Goal: Transaction & Acquisition: Purchase product/service

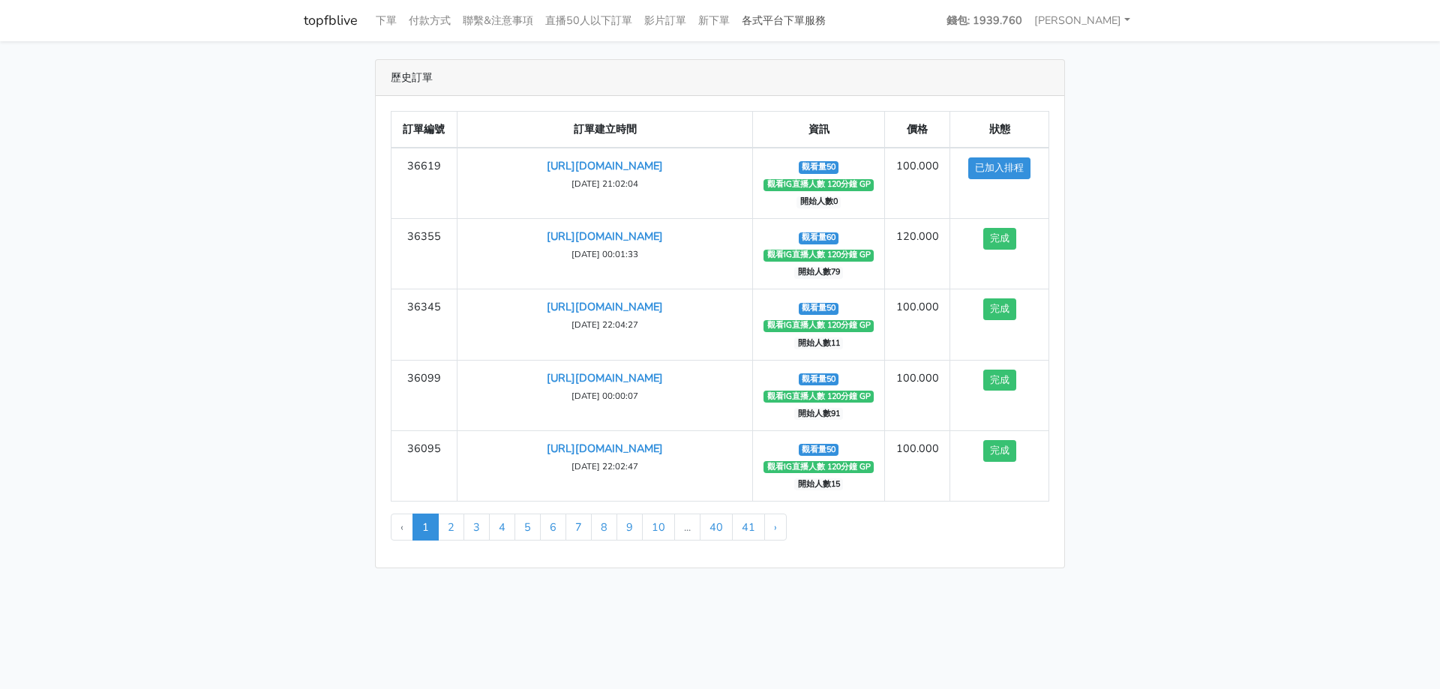
click at [802, 13] on link "各式平台下單服務" at bounding box center [784, 20] width 96 height 29
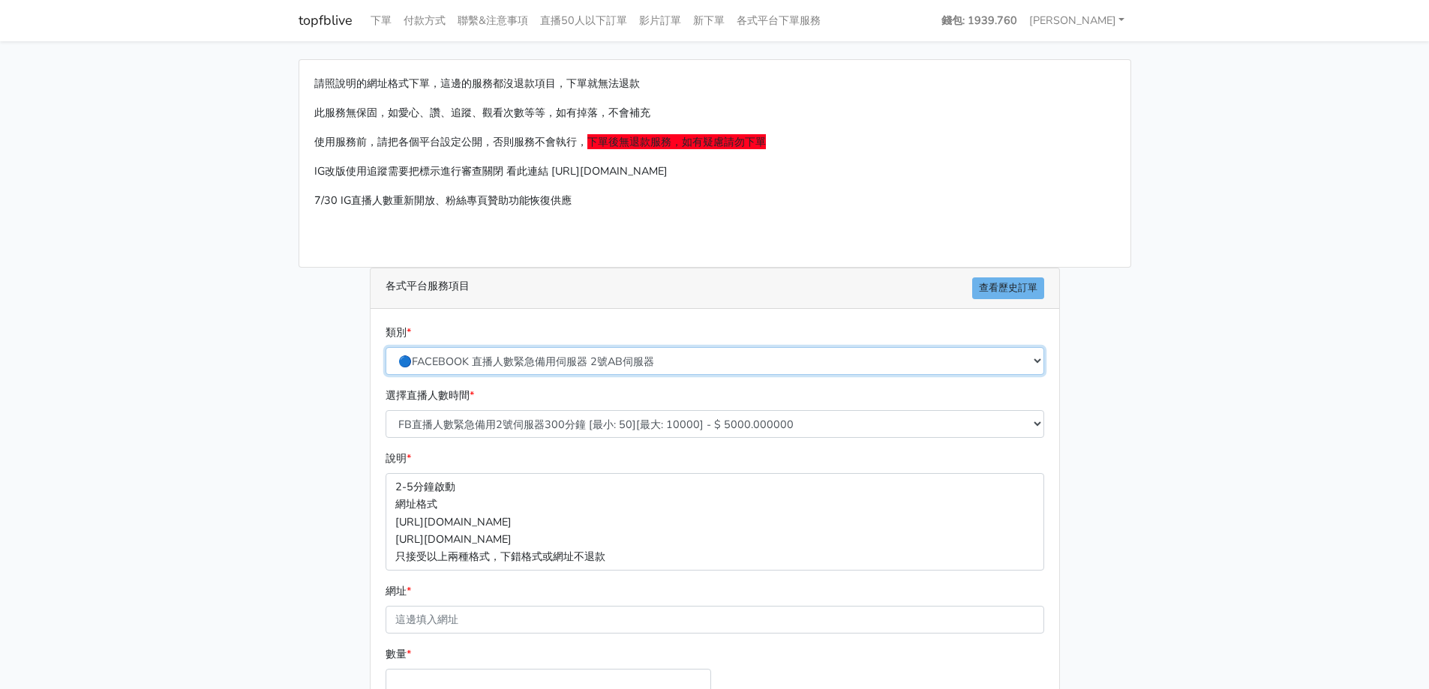
click at [541, 361] on select "🔵FACEBOOK 直播人數緊急備用伺服器 2號AB伺服器 🔵FACEBOOK 網軍專用貼文留言 安全保密 🔵FACEBOOK 直播人數緊急備用伺服器 J1 …" at bounding box center [714, 361] width 658 height 28
select select "🌕IG直播人數"
click at [385, 347] on select "🔵FACEBOOK 直播人數緊急備用伺服器 2號AB伺服器 🔵FACEBOOK 網軍專用貼文留言 安全保密 🔵FACEBOOK 直播人數緊急備用伺服器 J1 …" at bounding box center [714, 361] width 658 height 28
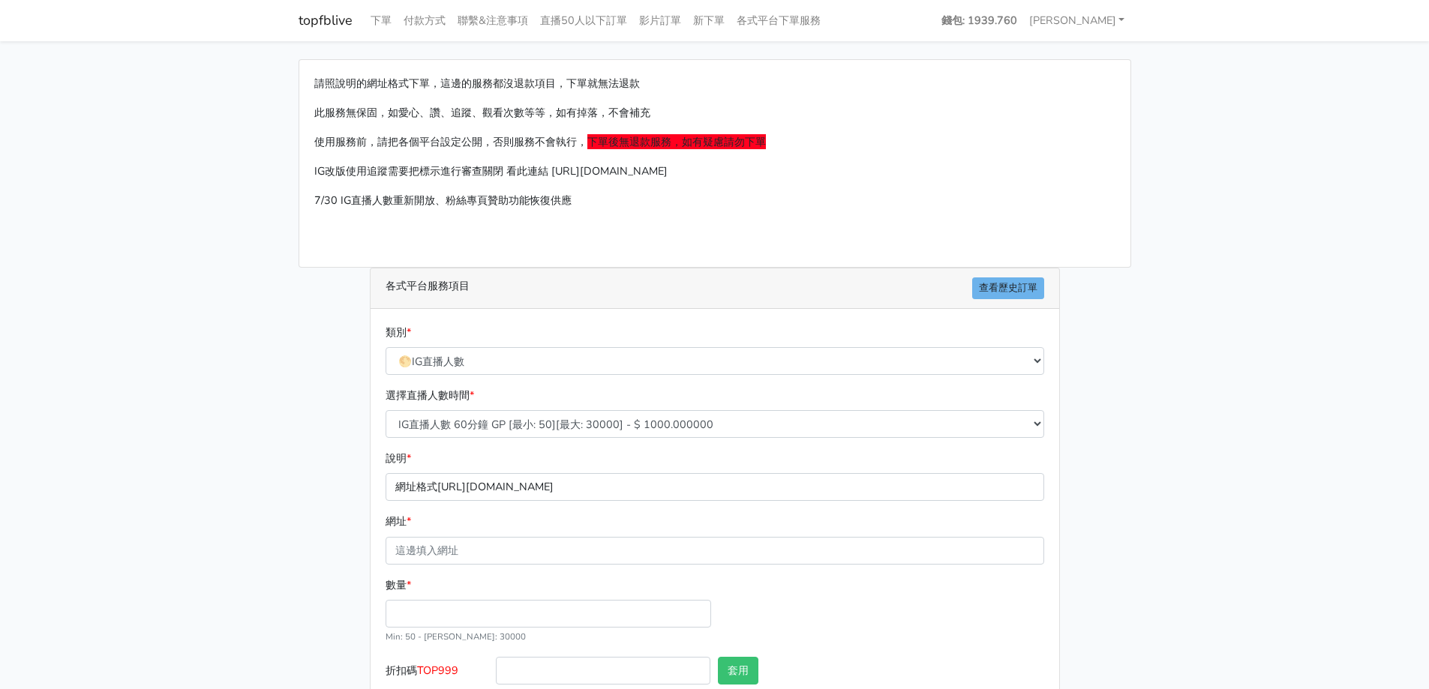
click at [503, 486] on p "網址格式https://instagram.com/hazee_00/live/17978935646413" at bounding box center [714, 487] width 658 height 28
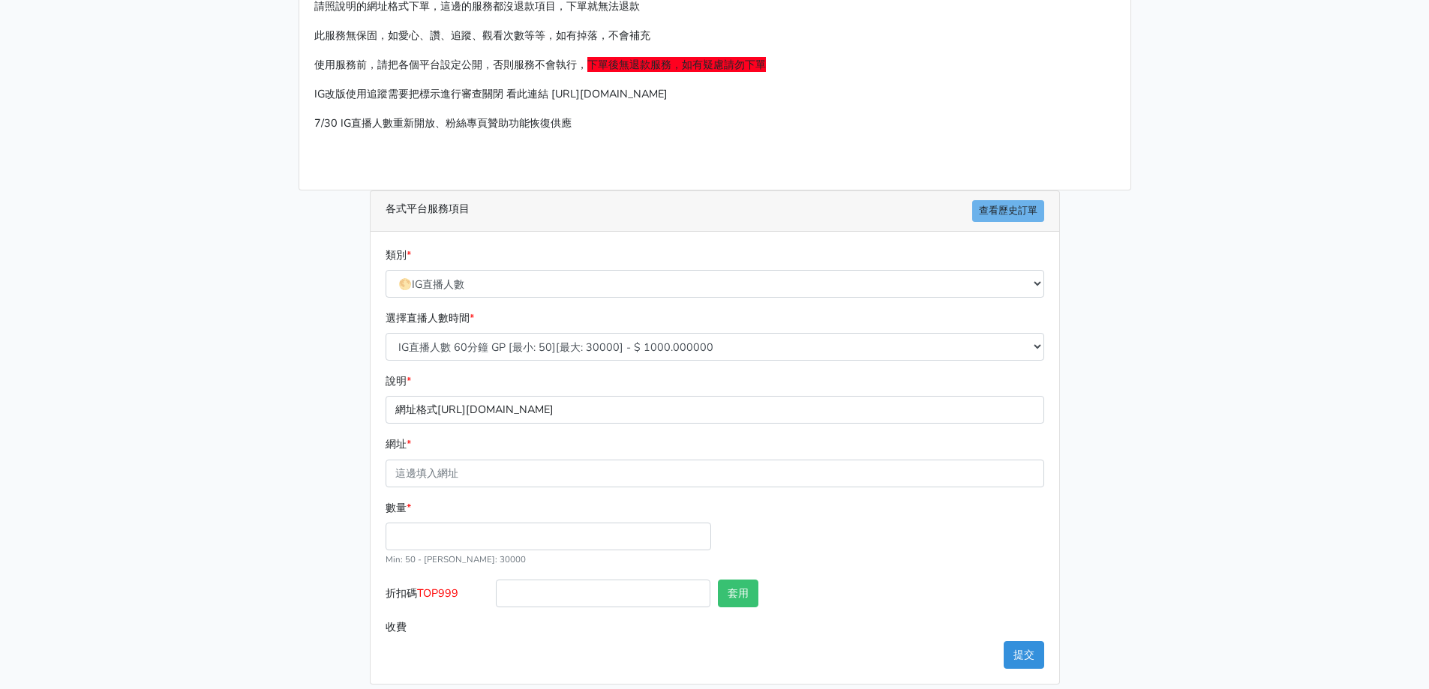
scroll to position [91, 0]
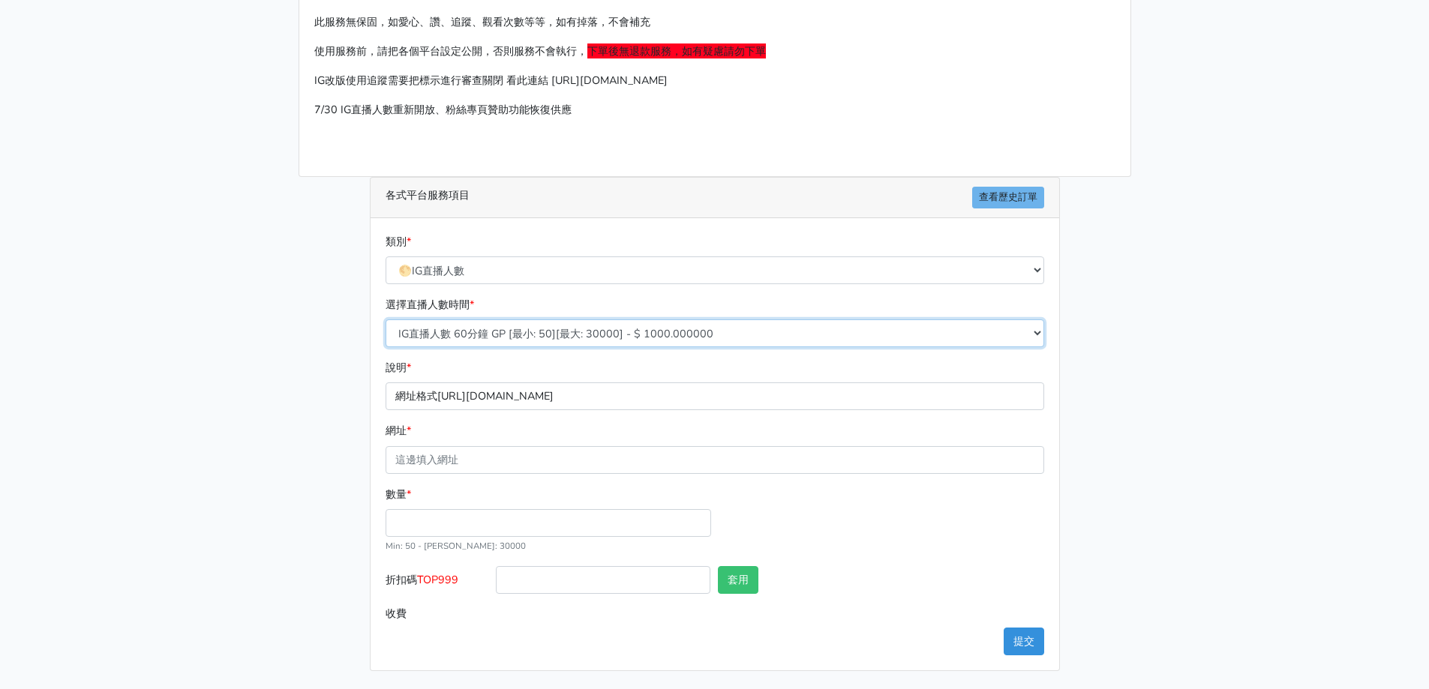
click at [491, 337] on select "IG直播人數 60分鐘 GP [最小: 50][最大: 30000] - $ 1000.000000 IG直播人數 120分鐘 GP [最小: 50][最大:…" at bounding box center [714, 333] width 658 height 28
click at [385, 319] on select "IG直播人數 60分鐘 GP [最小: 50][最大: 30000] - $ 1000.000000 IG直播人數 120分鐘 GP [最小: 50][最大:…" at bounding box center [714, 333] width 658 height 28
click at [508, 332] on select "IG直播人數 60分鐘 GP [最小: 50][最大: 30000] - $ 1000.000000 IG直播人數 120分鐘 GP [最小: 50][最大:…" at bounding box center [714, 333] width 658 height 28
select select "260"
click at [385, 319] on select "IG直播人數 60分鐘 GP [最小: 50][最大: 30000] - $ 1000.000000 IG直播人數 120分鐘 GP [最小: 50][最大:…" at bounding box center [714, 333] width 658 height 28
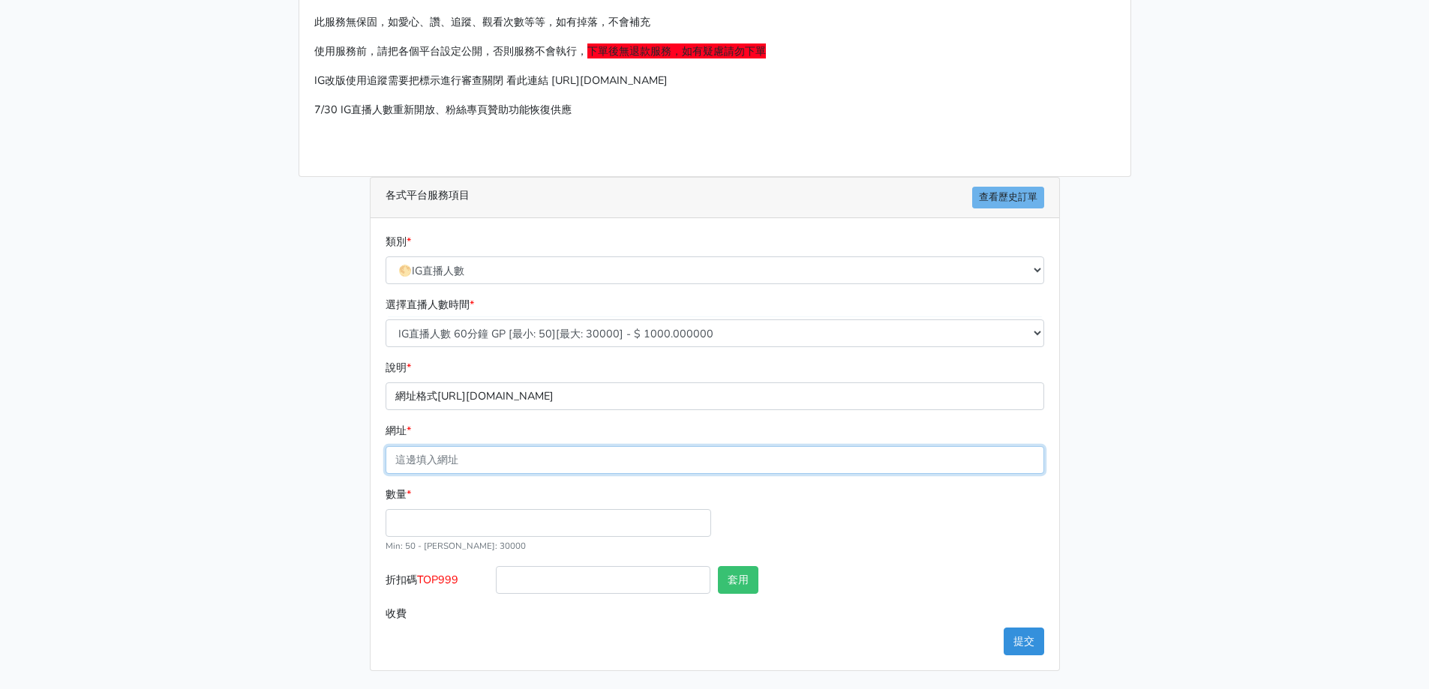
click at [442, 468] on input "網址 *" at bounding box center [714, 460] width 658 height 28
type input "[URL][DOMAIN_NAME]"
click at [435, 525] on input "數量 *" at bounding box center [547, 523] width 325 height 28
type input "50"
type input "50.000"
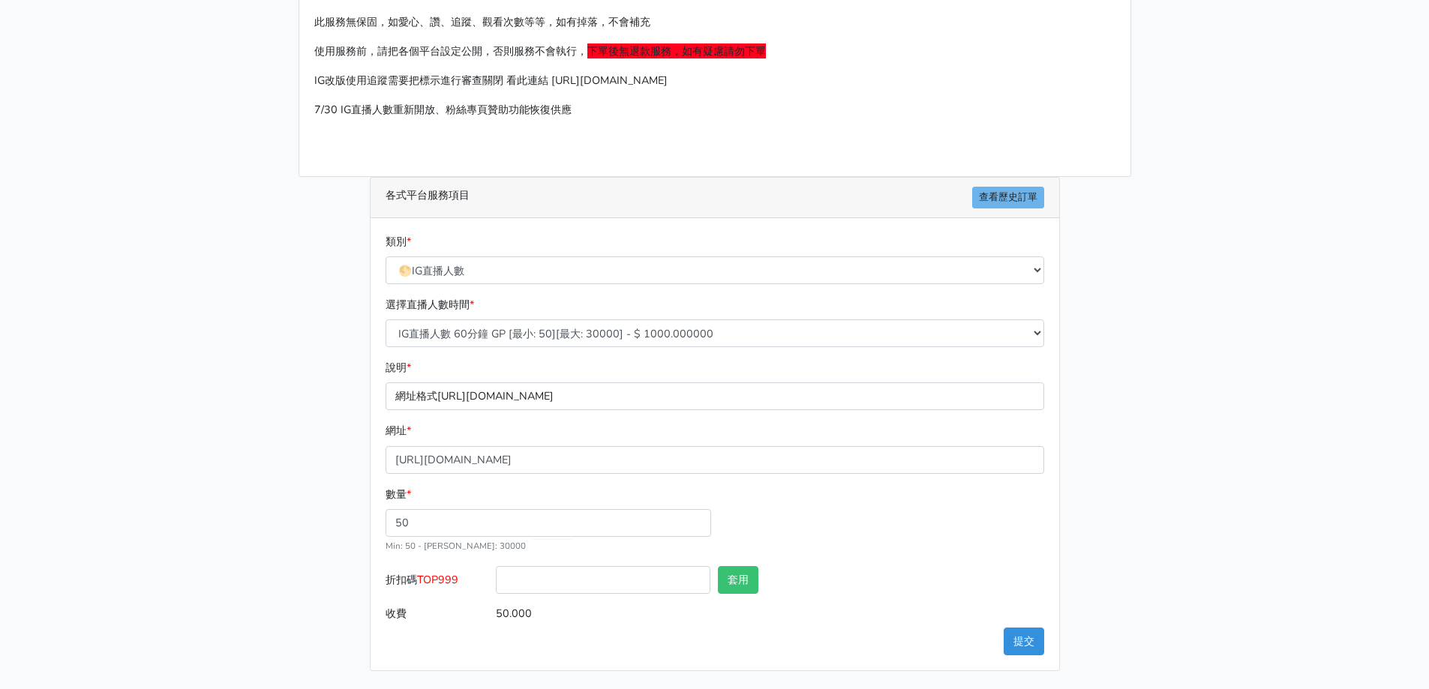
click at [391, 489] on label "數量 *" at bounding box center [397, 494] width 25 height 17
click at [391, 509] on input "50" at bounding box center [547, 523] width 325 height 28
click at [1012, 629] on button "提交" at bounding box center [1023, 642] width 40 height 28
